Goal: Use online tool/utility

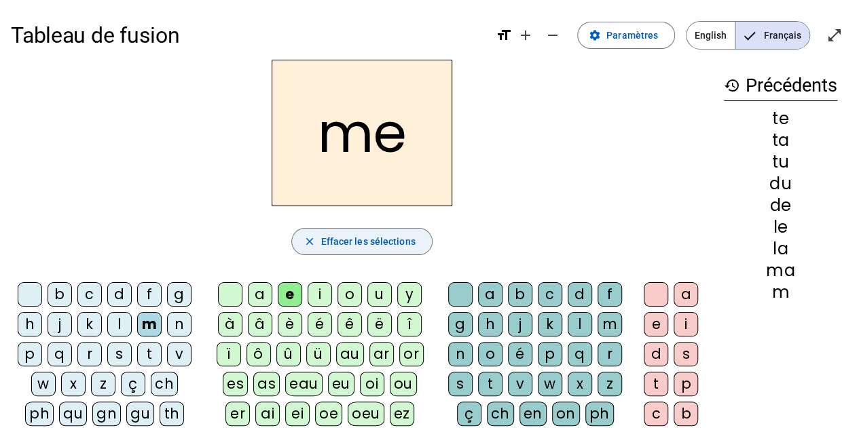
click at [394, 245] on span "Effacer les sélections" at bounding box center [367, 242] width 94 height 16
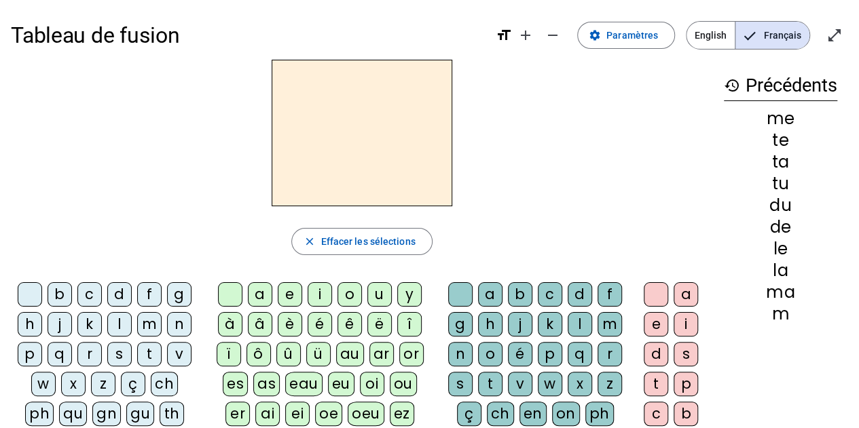
click at [118, 296] on div "d" at bounding box center [119, 294] width 24 height 24
click at [379, 299] on div "u" at bounding box center [379, 294] width 24 height 24
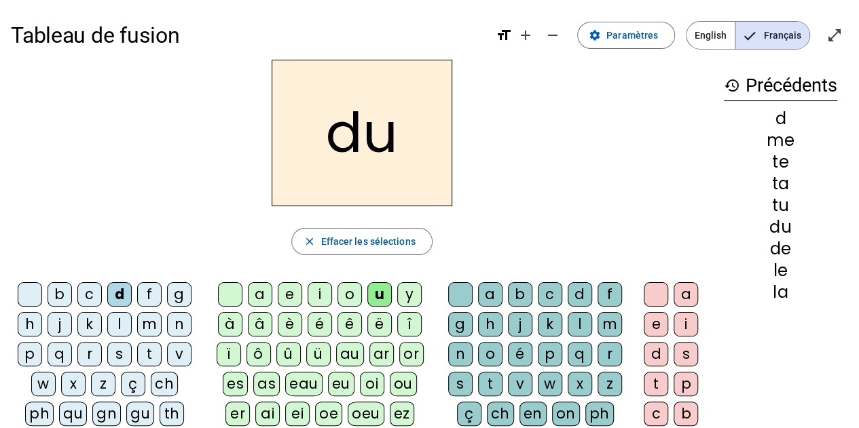
click at [151, 353] on div "t" at bounding box center [149, 354] width 24 height 24
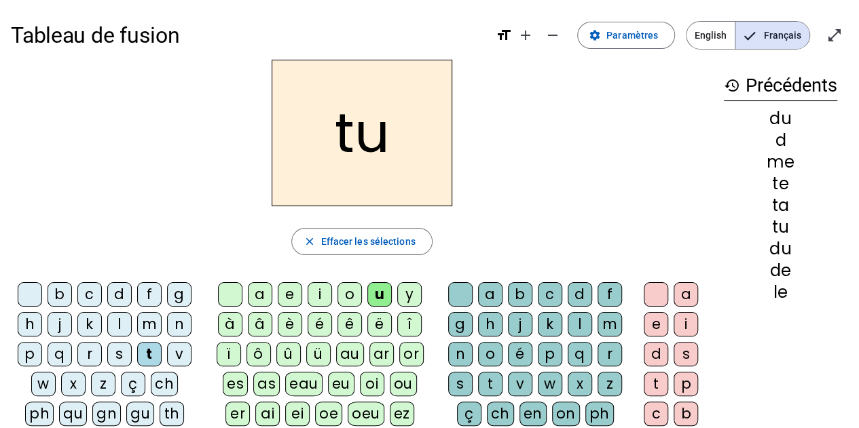
click at [254, 288] on div "a" at bounding box center [260, 294] width 24 height 24
click at [291, 293] on div "e" at bounding box center [290, 294] width 24 height 24
click at [122, 291] on div "d" at bounding box center [119, 294] width 24 height 24
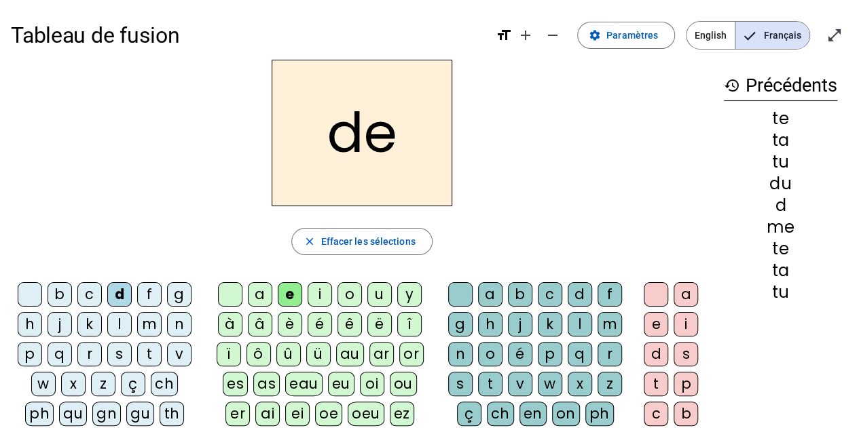
click at [60, 322] on div "j" at bounding box center [60, 324] width 24 height 24
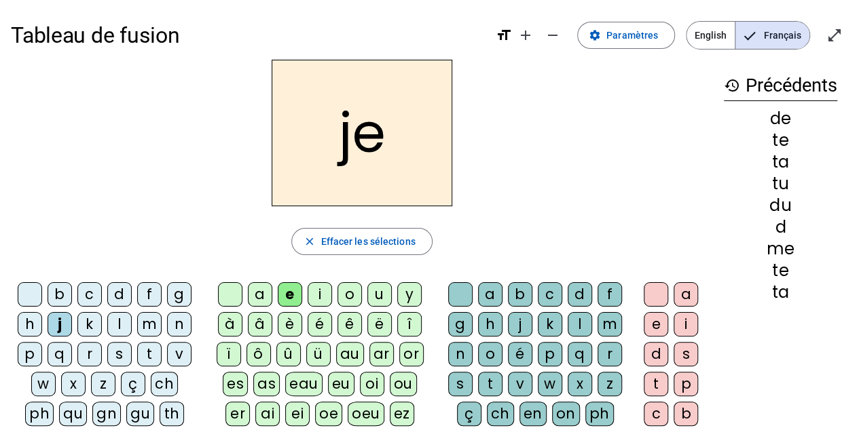
click at [146, 329] on div "m" at bounding box center [149, 324] width 24 height 24
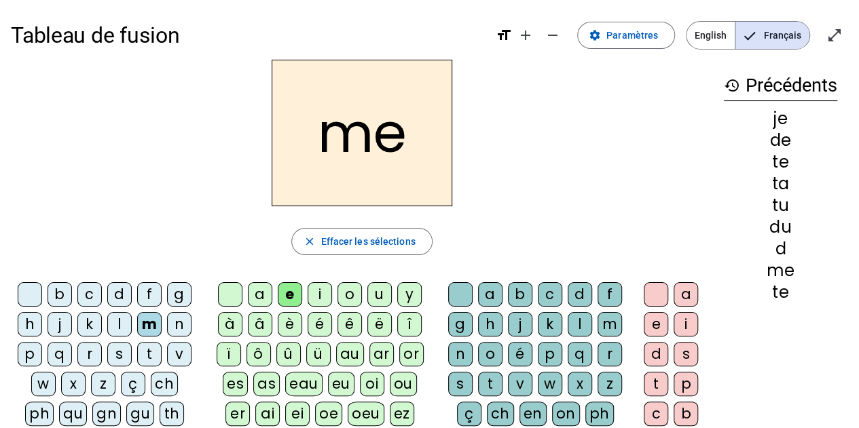
click at [265, 289] on div "a" at bounding box center [260, 294] width 24 height 24
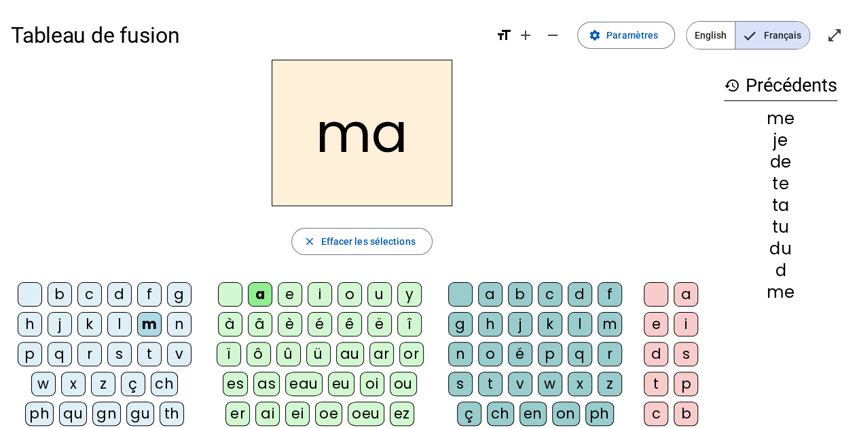
click at [572, 318] on div "l" at bounding box center [580, 324] width 24 height 24
